Goal: Information Seeking & Learning: Learn about a topic

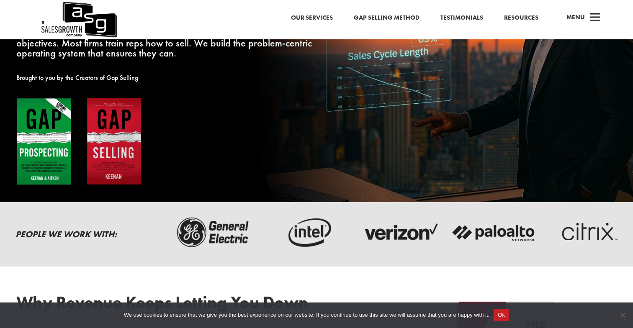
scroll to position [134, 0]
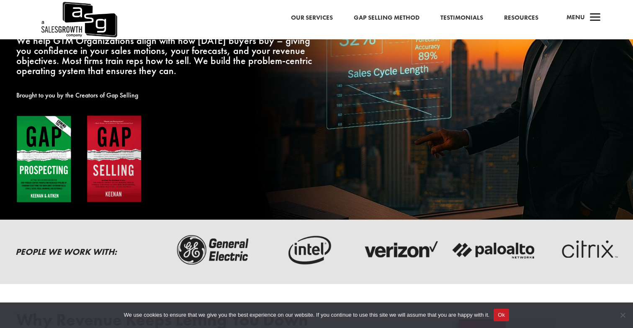
click at [314, 21] on link "Our Services" at bounding box center [312, 18] width 42 height 11
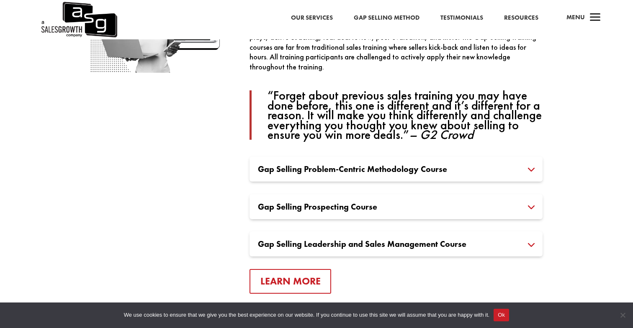
scroll to position [602, 0]
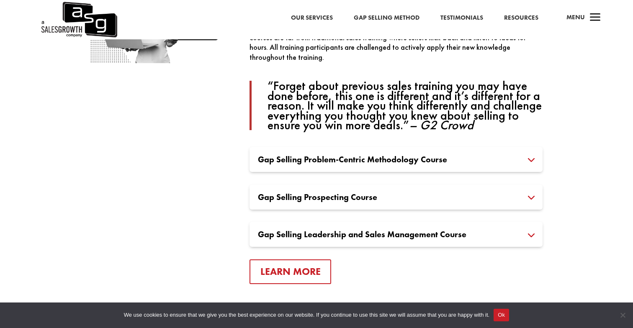
click at [393, 162] on h3 "Gap Selling Problem-Centric Methodology Course" at bounding box center [396, 159] width 276 height 8
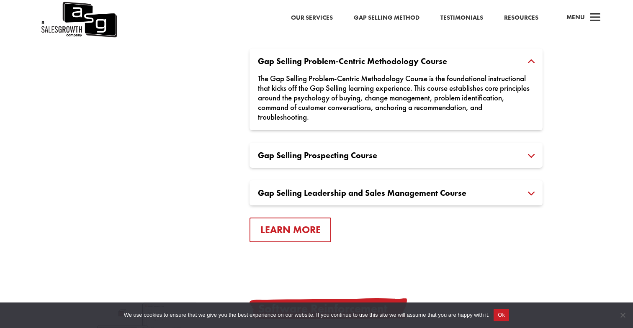
scroll to position [702, 0]
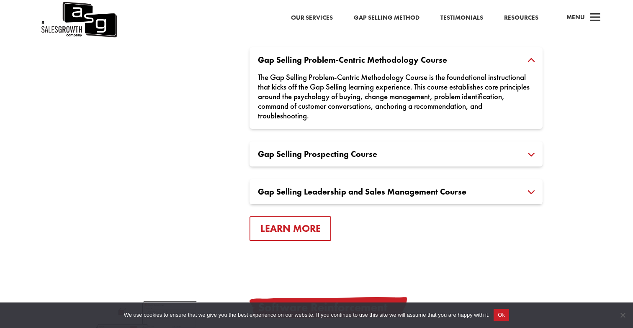
click at [393, 161] on div "Gap Selling Prospecting Course Gap Selling Prospecting Course is a continuation…" at bounding box center [395, 153] width 293 height 25
click at [368, 156] on h3 "Gap Selling Prospecting Course" at bounding box center [396, 154] width 276 height 8
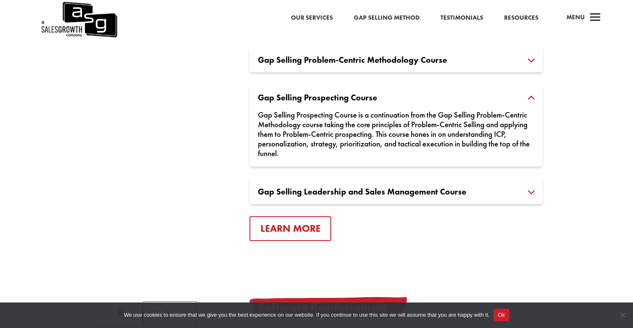
click at [378, 196] on h3 "Gap Selling Leadership and Sales Management Course" at bounding box center [396, 192] width 276 height 8
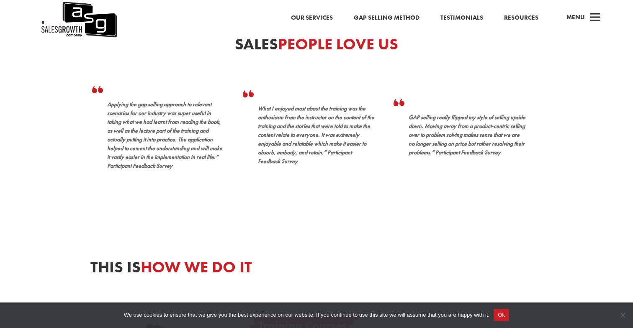
scroll to position [103, 0]
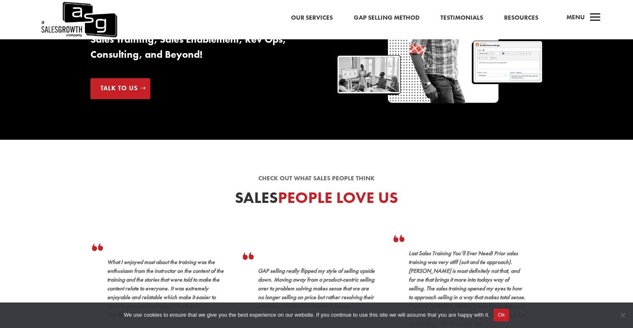
click at [598, 18] on span "a" at bounding box center [595, 18] width 17 height 17
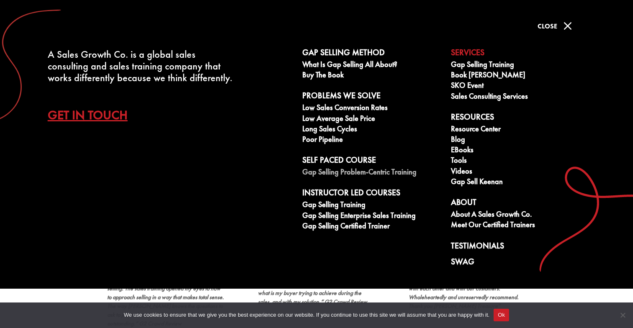
click at [375, 174] on link "Gap Selling Problem-Centric Training" at bounding box center [371, 173] width 139 height 10
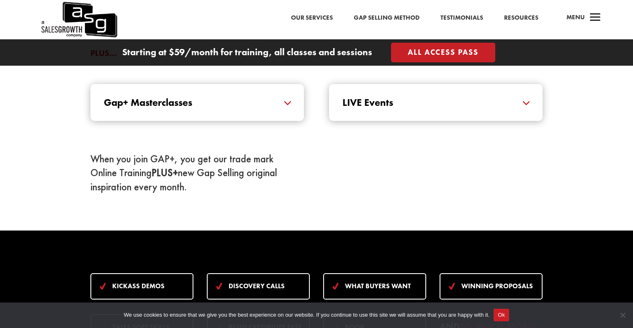
scroll to position [940, 0]
click at [410, 109] on div "LIVE Events Designed to keep you at the forefront of industry trends and insigh…" at bounding box center [435, 103] width 213 height 37
click at [527, 107] on h5 "LIVE Events" at bounding box center [435, 103] width 187 height 10
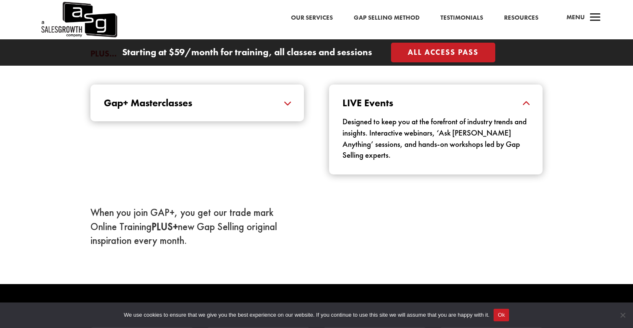
click at [288, 100] on h5 "Gap+ Masterclasses" at bounding box center [197, 103] width 187 height 10
